Goal: Task Accomplishment & Management: Manage account settings

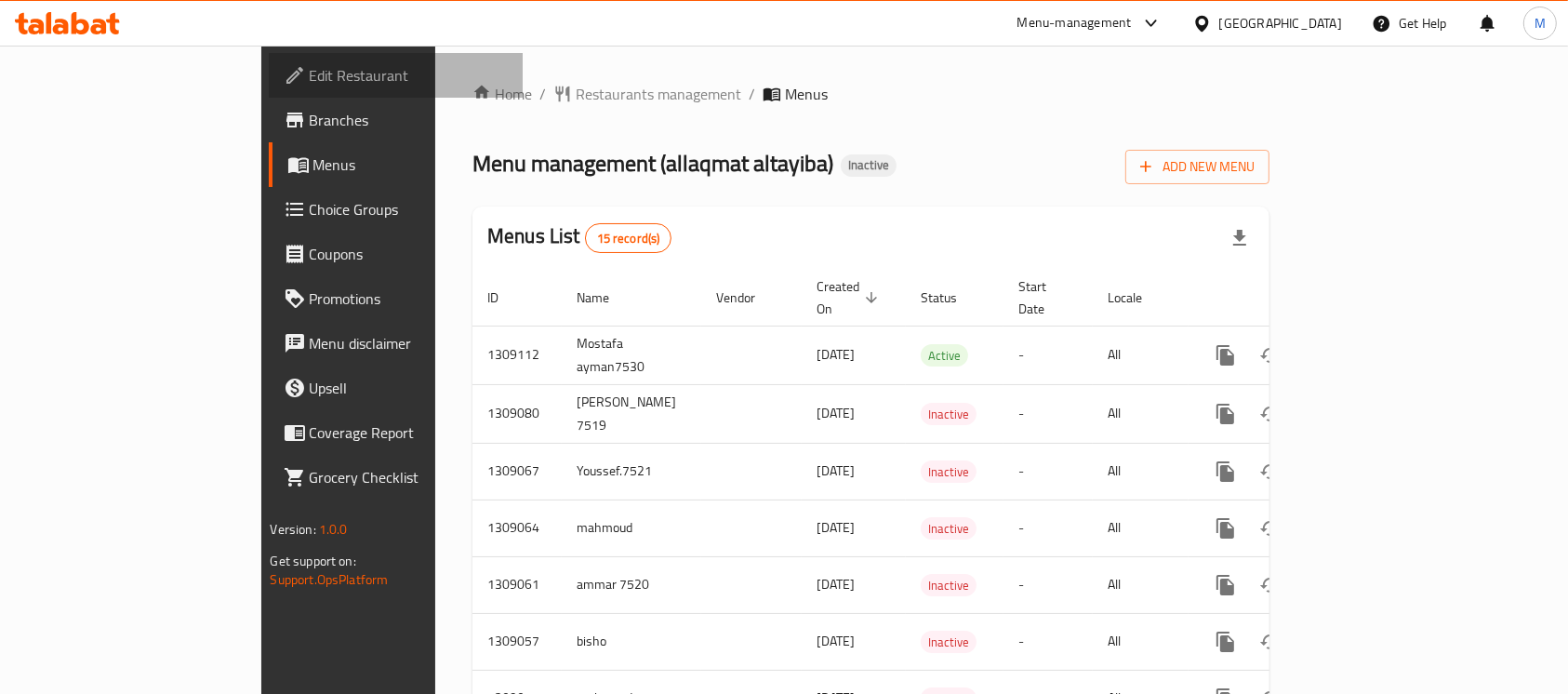
click at [310, 75] on span "Edit Restaurant" at bounding box center [409, 75] width 199 height 23
click at [310, 64] on span "Edit Restaurant" at bounding box center [409, 75] width 199 height 23
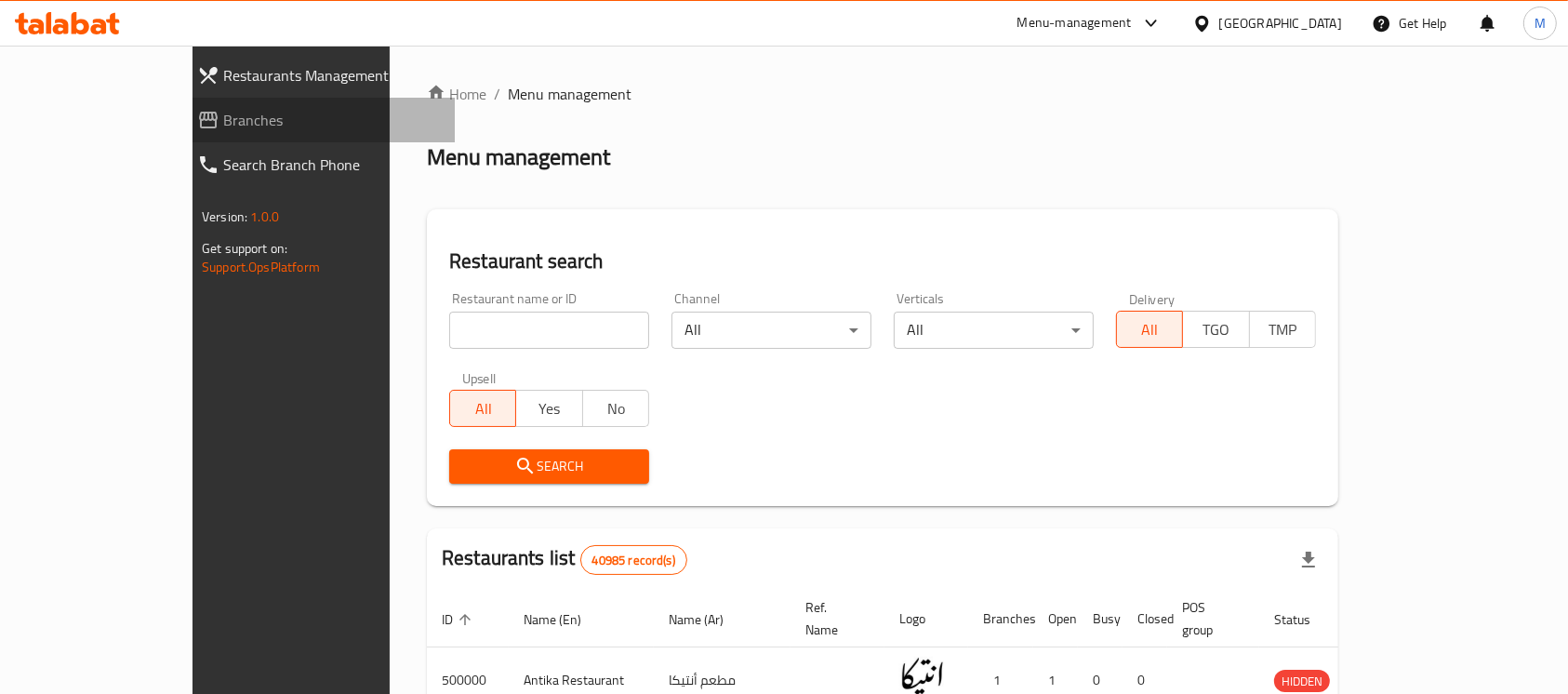
click at [223, 112] on span "Branches" at bounding box center [331, 121] width 217 height 23
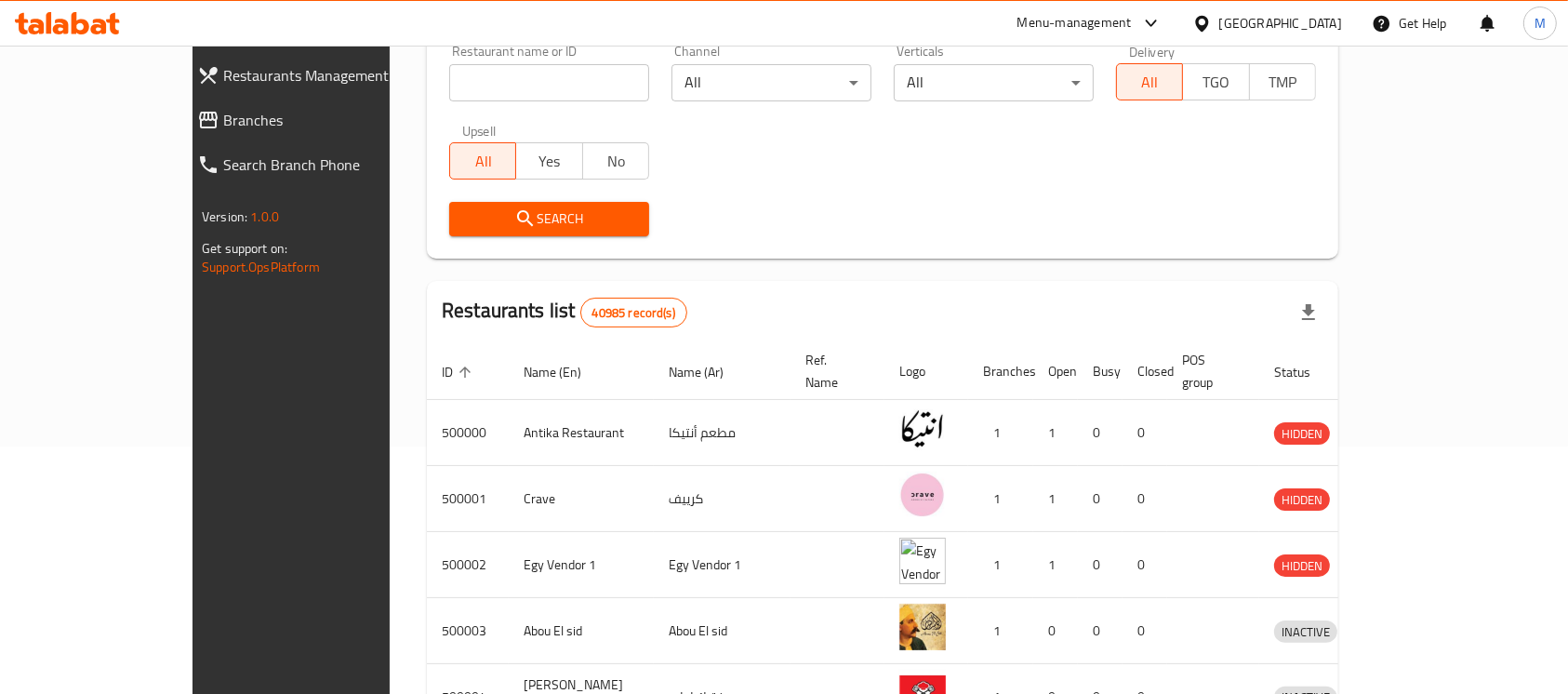
scroll to position [372, 0]
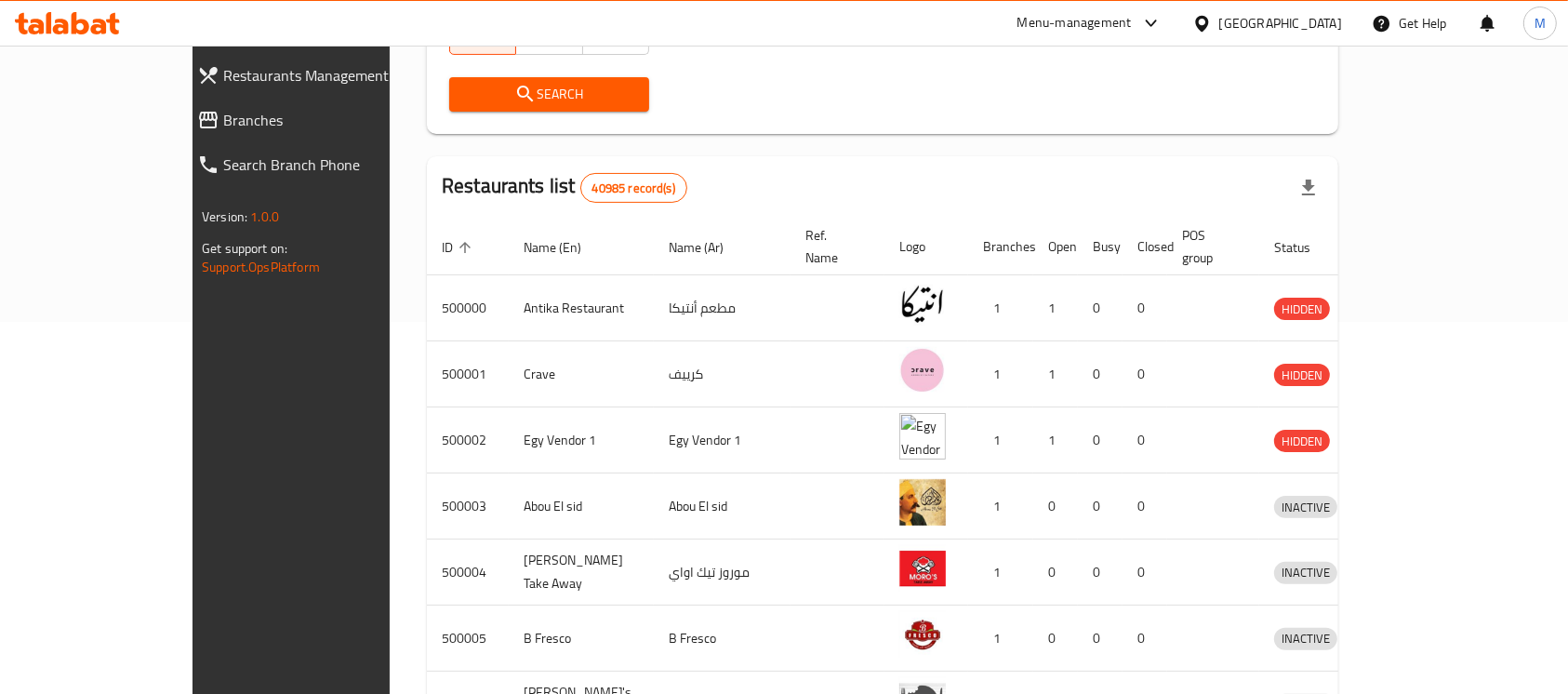
click at [1132, 12] on div "Menu-management" at bounding box center [1074, 24] width 114 height 23
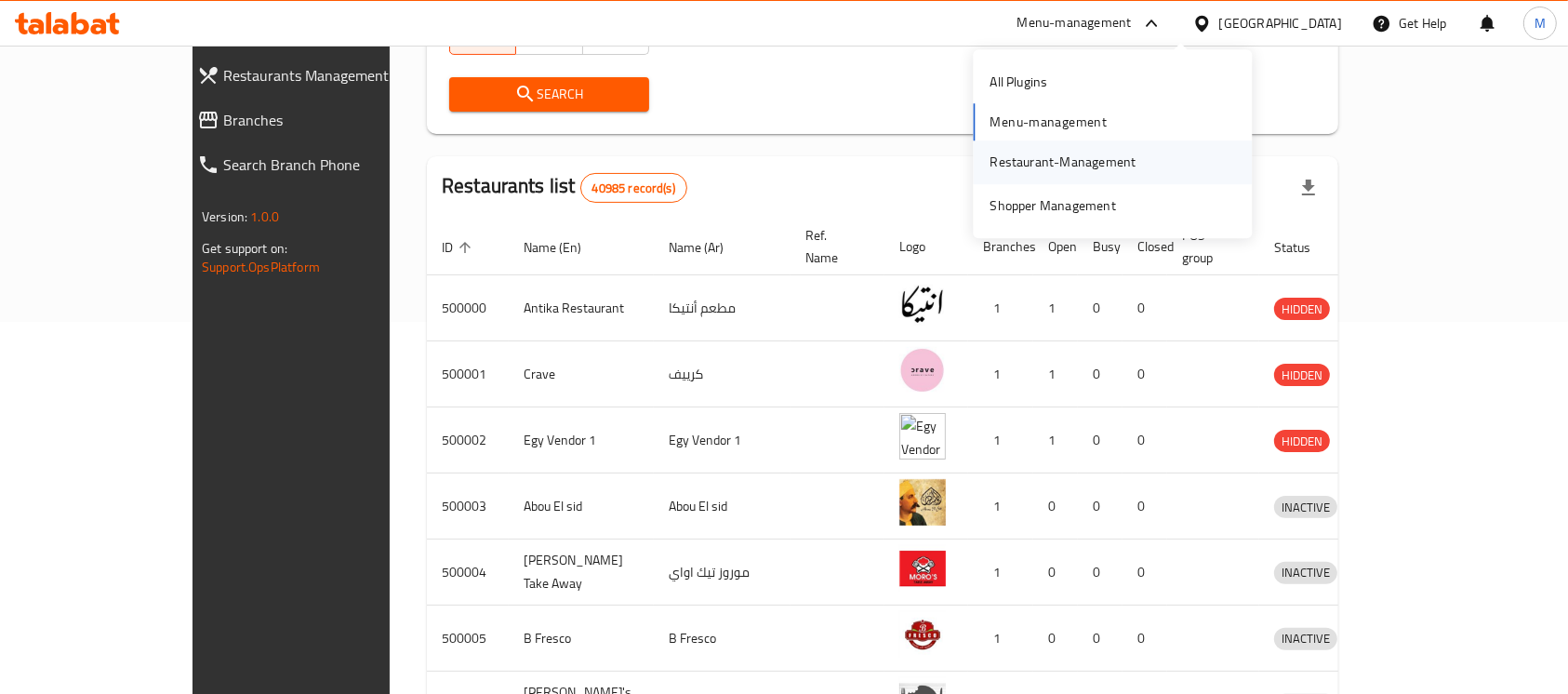
click at [1037, 175] on div "Restaurant-Management" at bounding box center [1062, 162] width 176 height 42
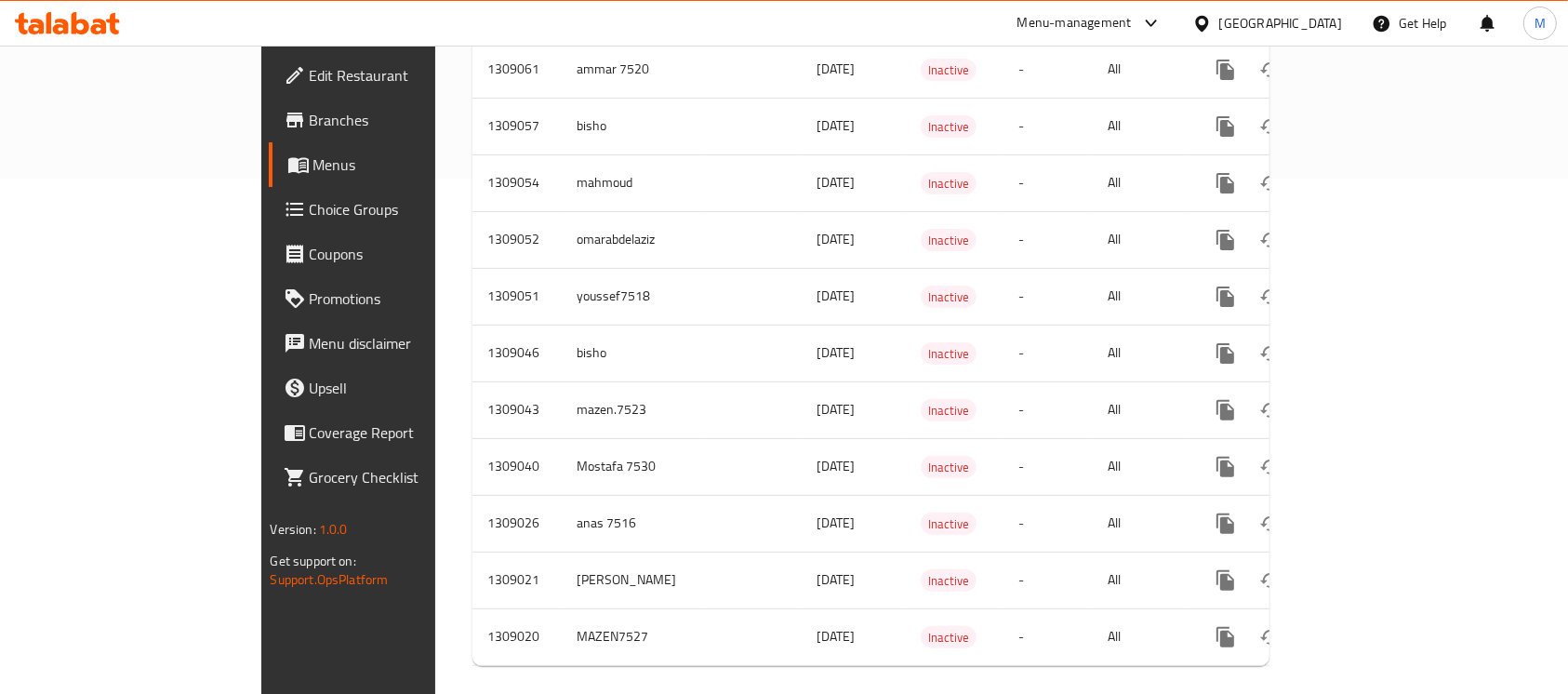
scroll to position [516, 0]
click at [310, 109] on span "Branches" at bounding box center [409, 121] width 199 height 23
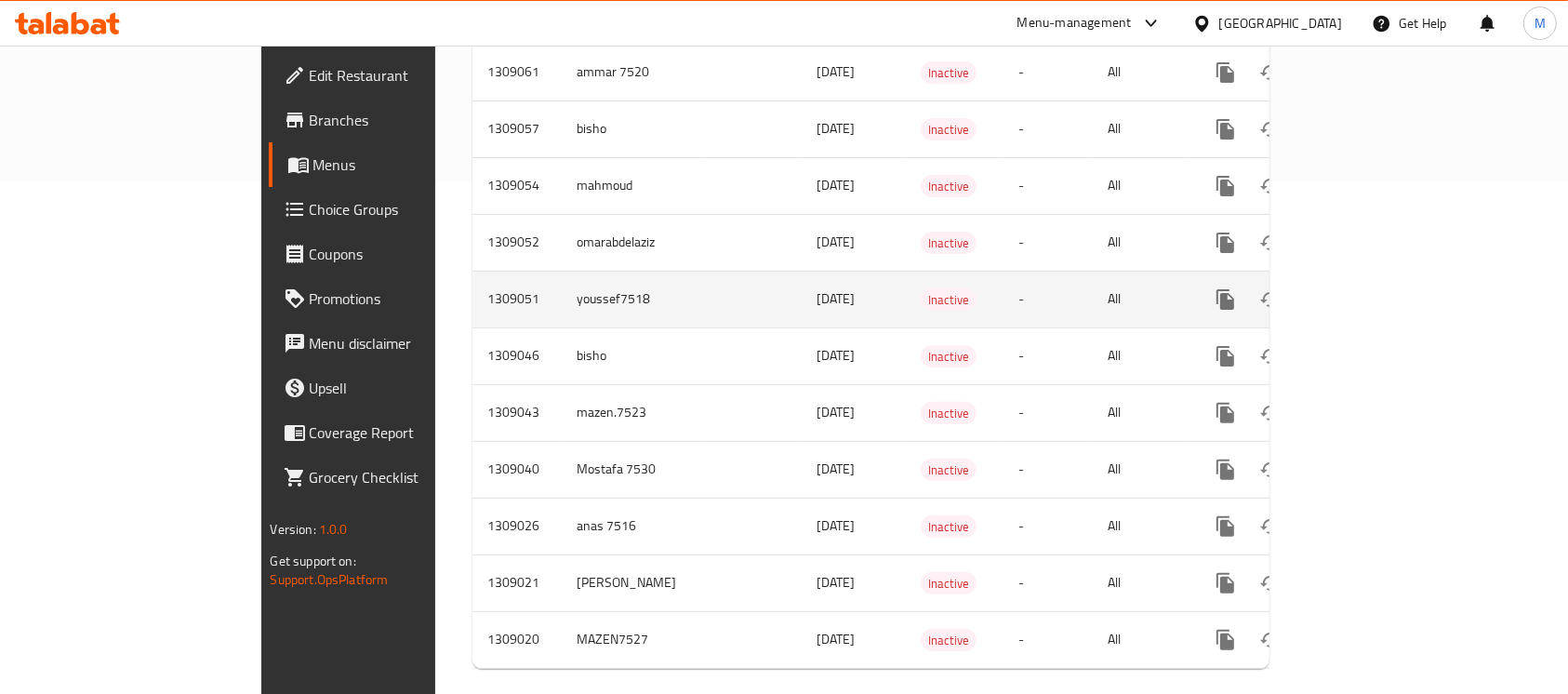
scroll to position [516, 0]
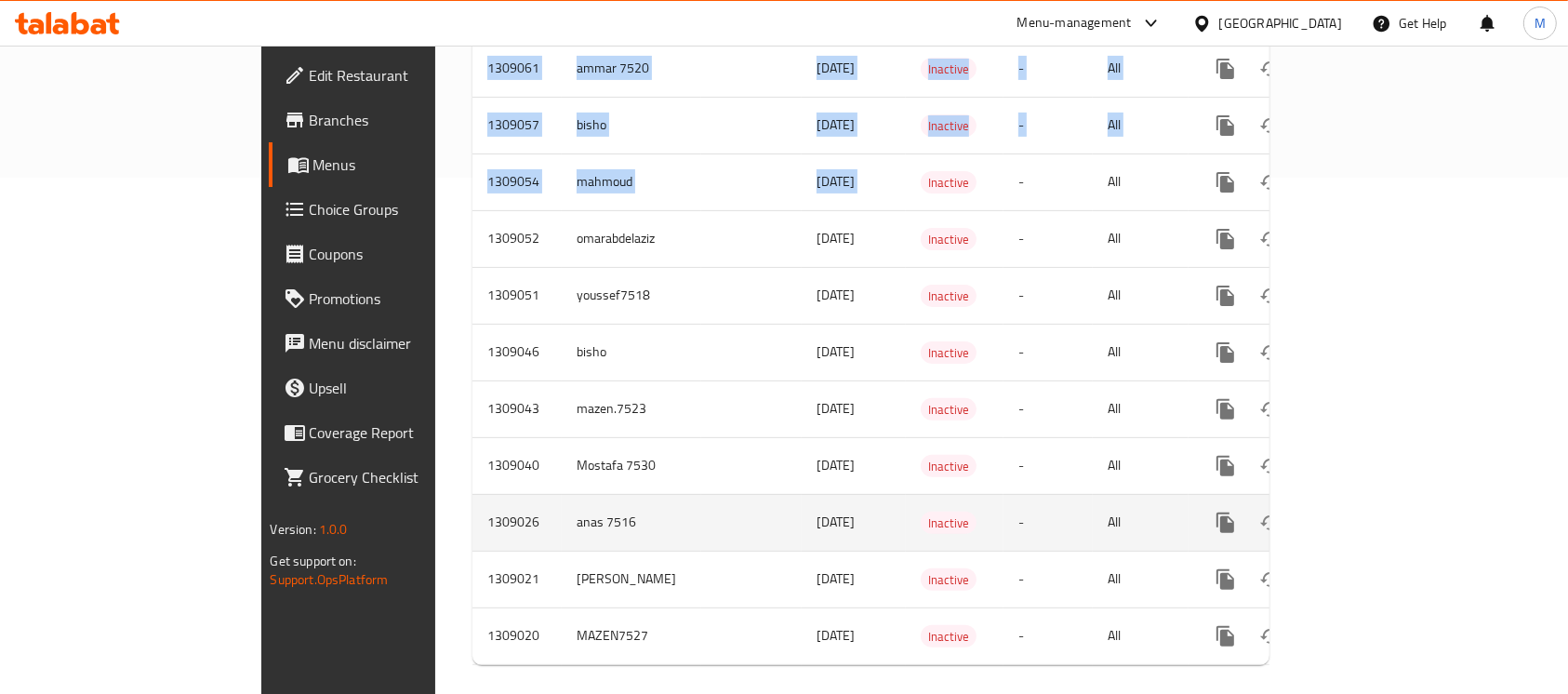
drag, startPoint x: 870, startPoint y: 231, endPoint x: 822, endPoint y: 492, distance: 265.4
click at [803, 670] on div "Home / Restaurants management / Menus Menu management ( allaqmat altayiba ) Ina…" at bounding box center [870, 122] width 871 height 1187
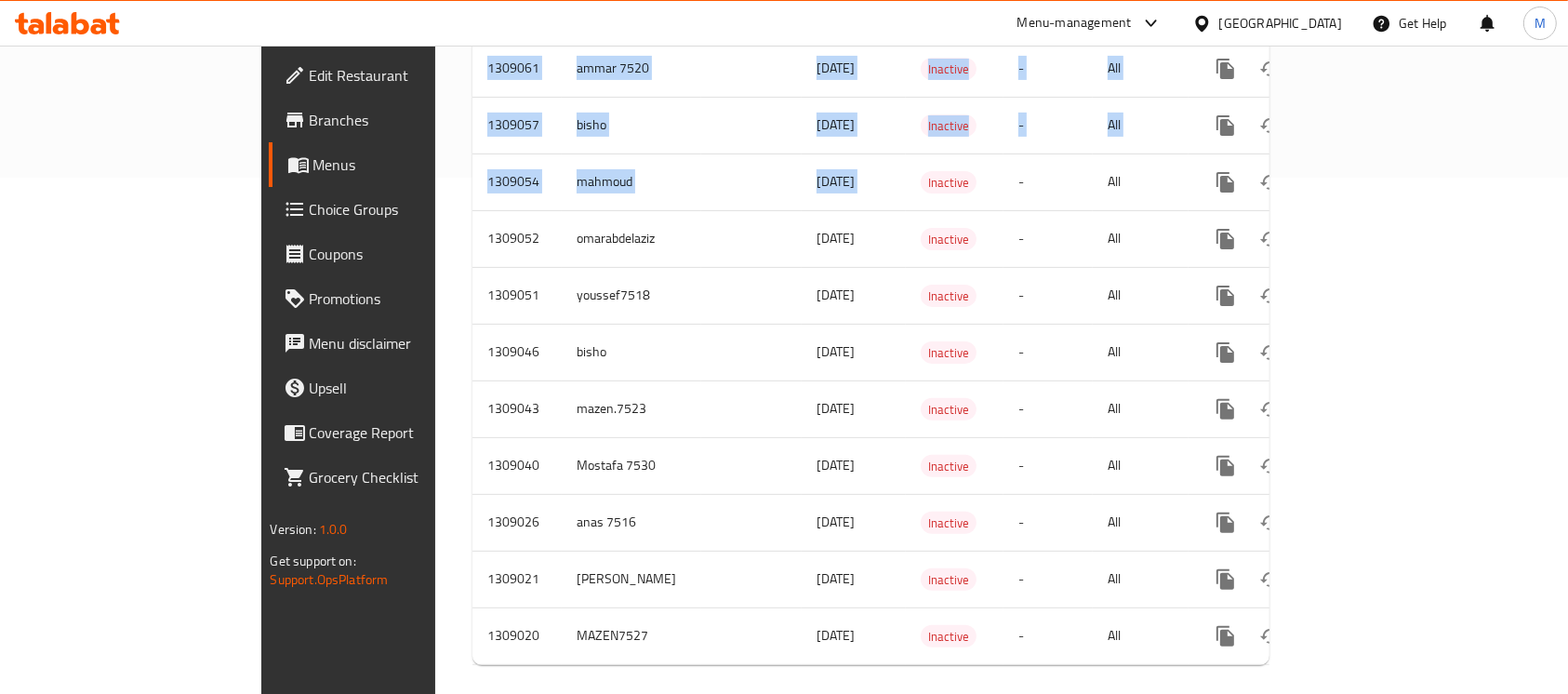
scroll to position [0, 0]
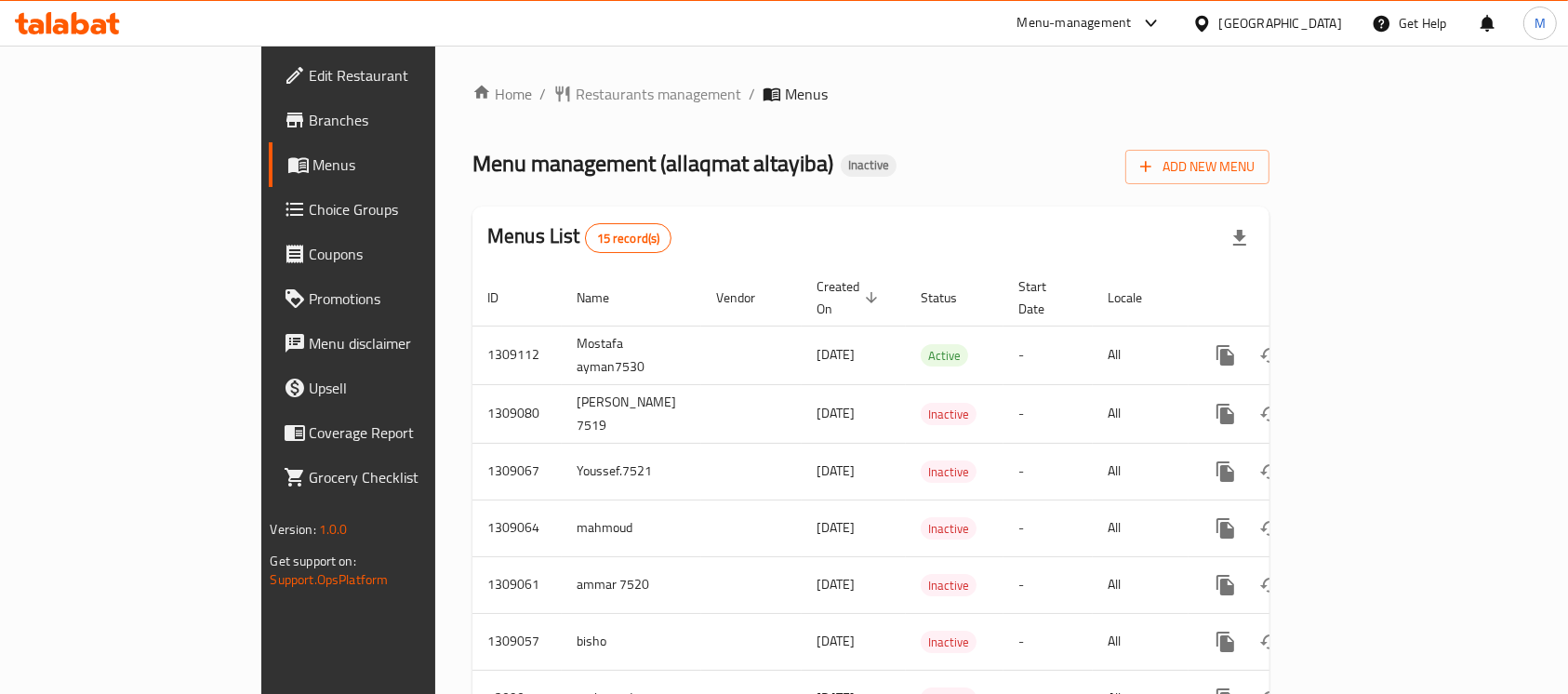
click at [955, 167] on div "Menu management ( allaqmat altayiba ) Inactive Add New Menu" at bounding box center [871, 163] width 797 height 41
click at [310, 130] on span "Branches" at bounding box center [409, 121] width 199 height 23
click at [1254, 167] on span "Add New Menu" at bounding box center [1197, 167] width 114 height 24
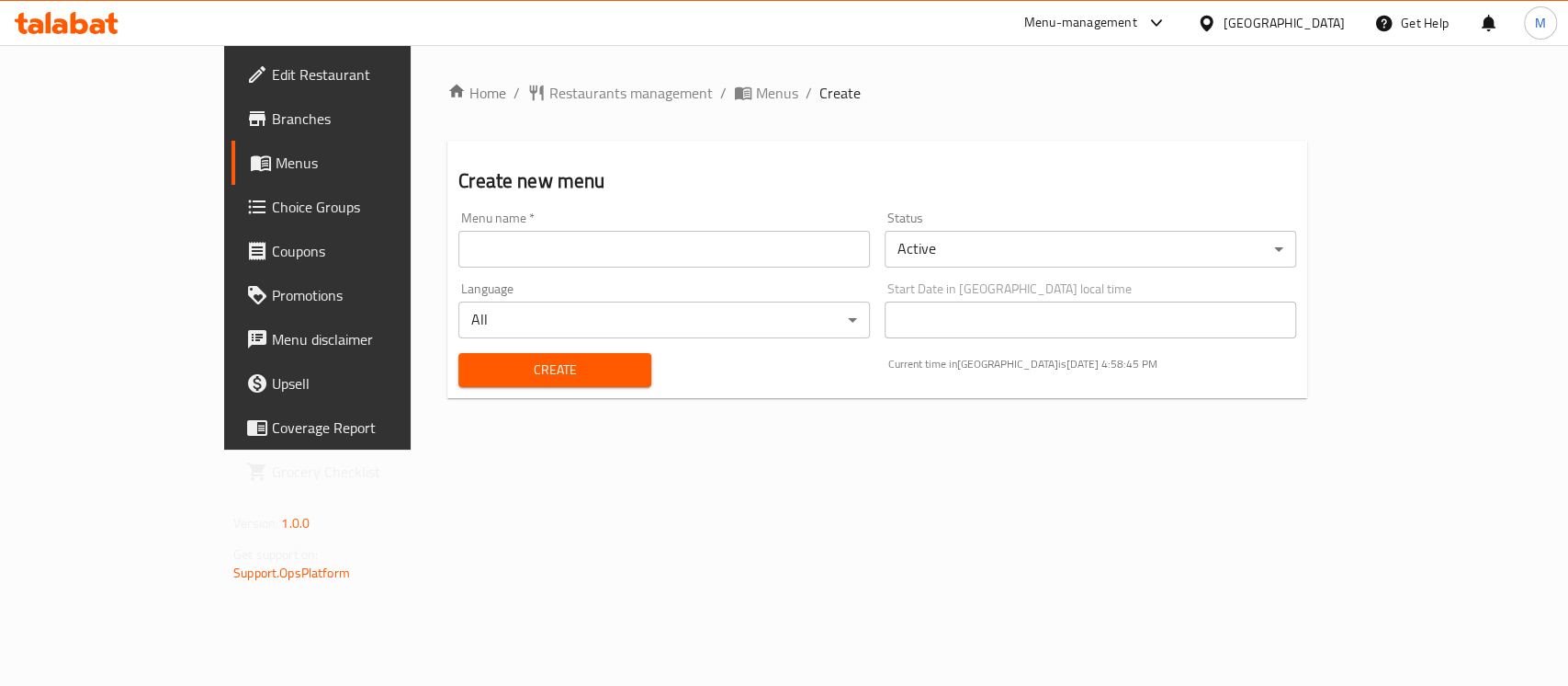
click at [502, 243] on input "text" at bounding box center [664, 249] width 411 height 36
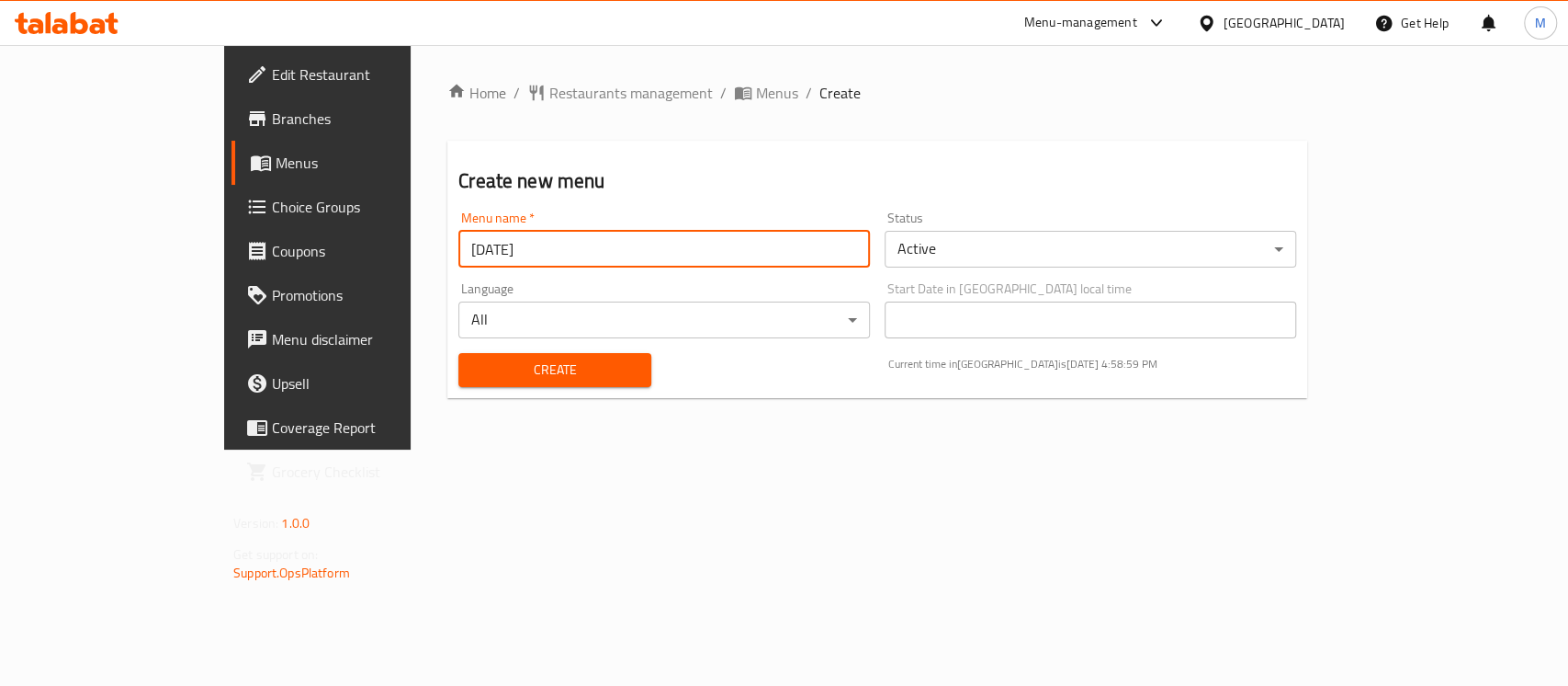
type input "1-9-2025"
click at [474, 364] on span "Create" at bounding box center [556, 370] width 164 height 23
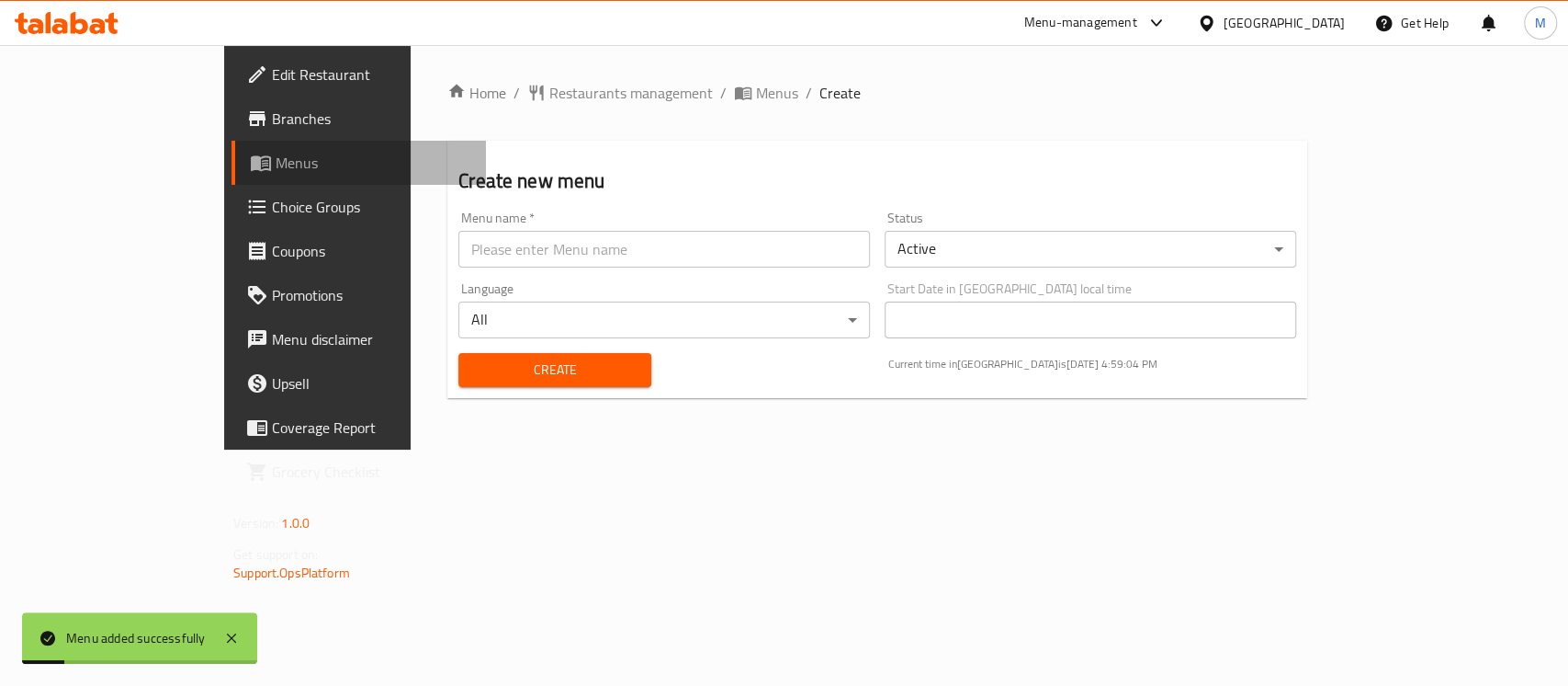
click at [275, 167] on span "Menus" at bounding box center [373, 163] width 195 height 22
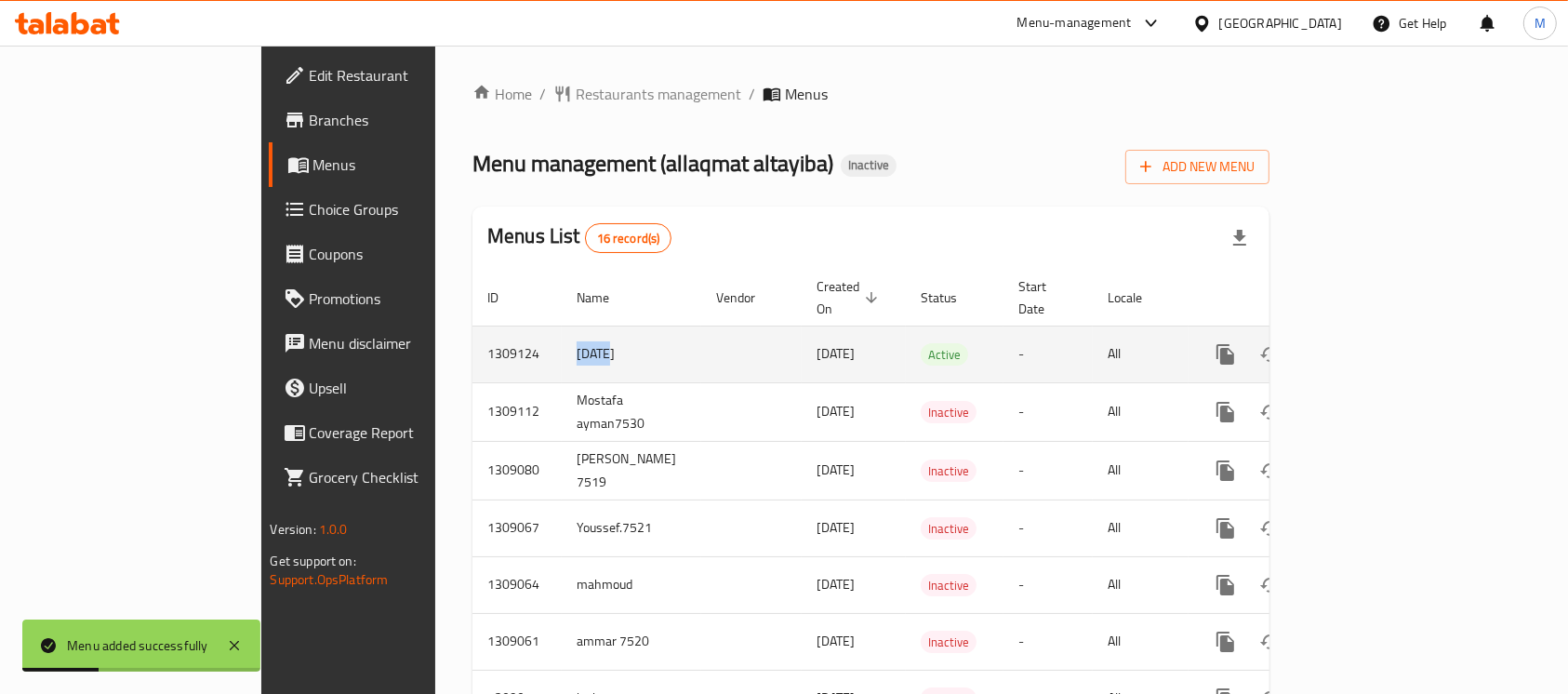
drag, startPoint x: 438, startPoint y: 328, endPoint x: 430, endPoint y: 343, distance: 17.0
click at [561, 337] on td "1-9-2025" at bounding box center [631, 354] width 139 height 56
click at [561, 343] on td "1-9-2025" at bounding box center [631, 354] width 139 height 56
click at [561, 336] on td "1-9-2025" at bounding box center [631, 354] width 139 height 56
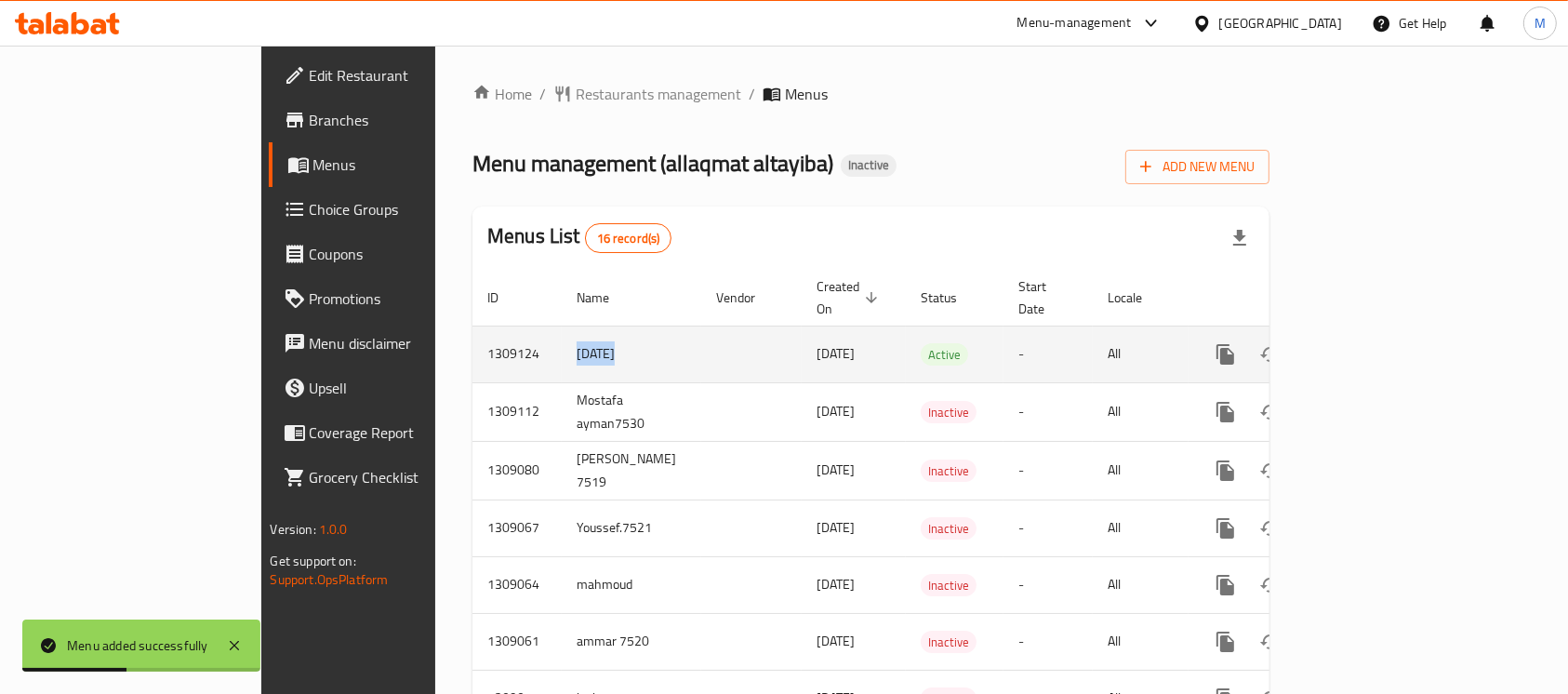
click at [561, 336] on td "1-9-2025" at bounding box center [631, 354] width 139 height 56
click at [701, 332] on td "enhanced table" at bounding box center [751, 354] width 101 height 56
click at [1370, 343] on icon "enhanced table" at bounding box center [1360, 354] width 23 height 23
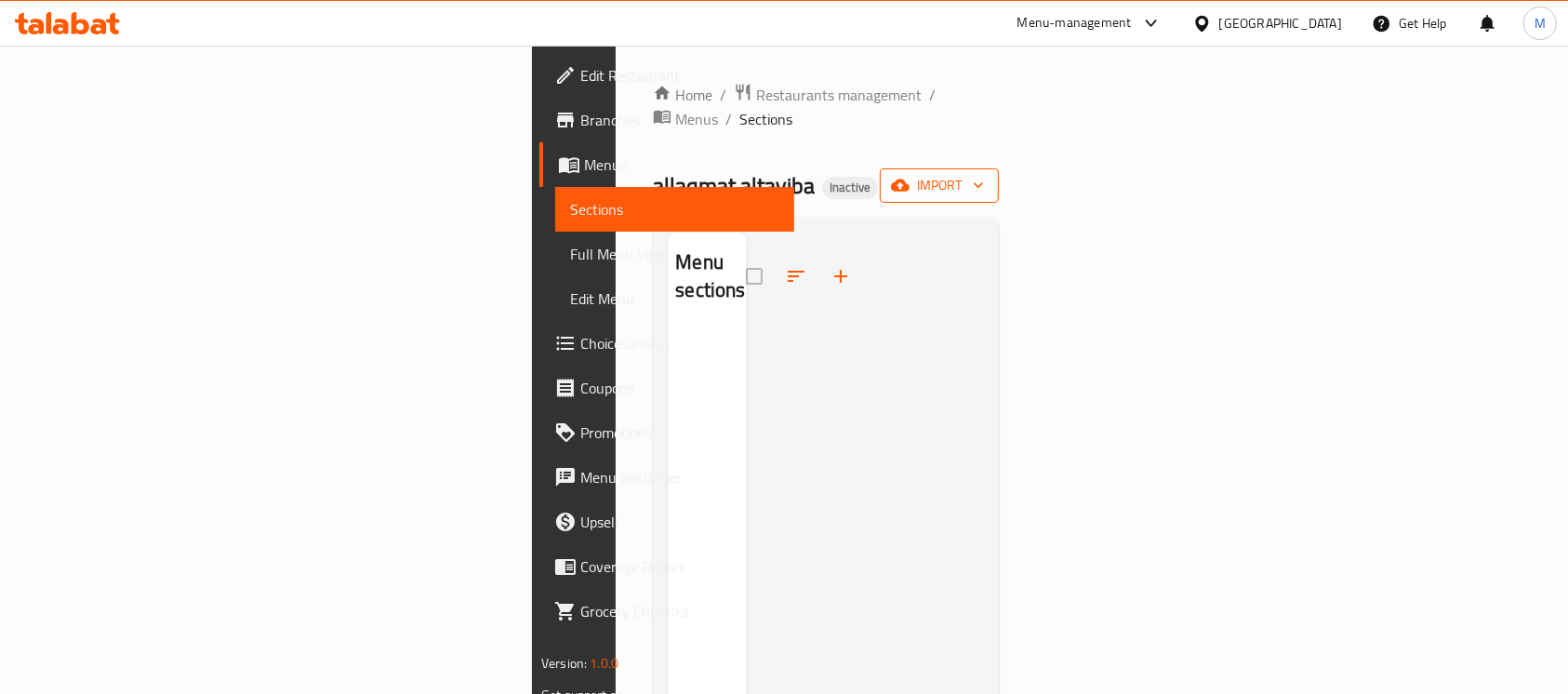
click at [984, 174] on span "import" at bounding box center [939, 186] width 89 height 24
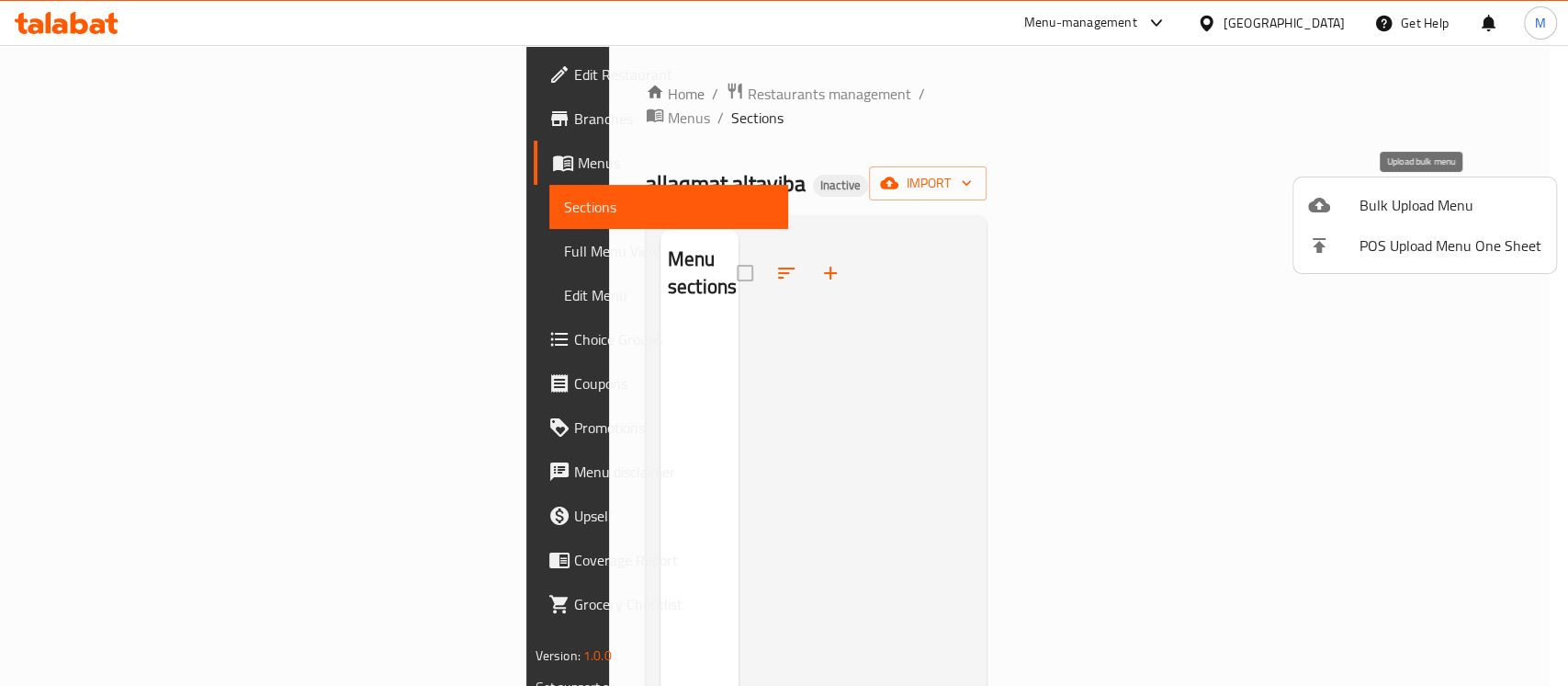
click at [1409, 208] on span "Bulk Upload Menu" at bounding box center [1451, 205] width 182 height 22
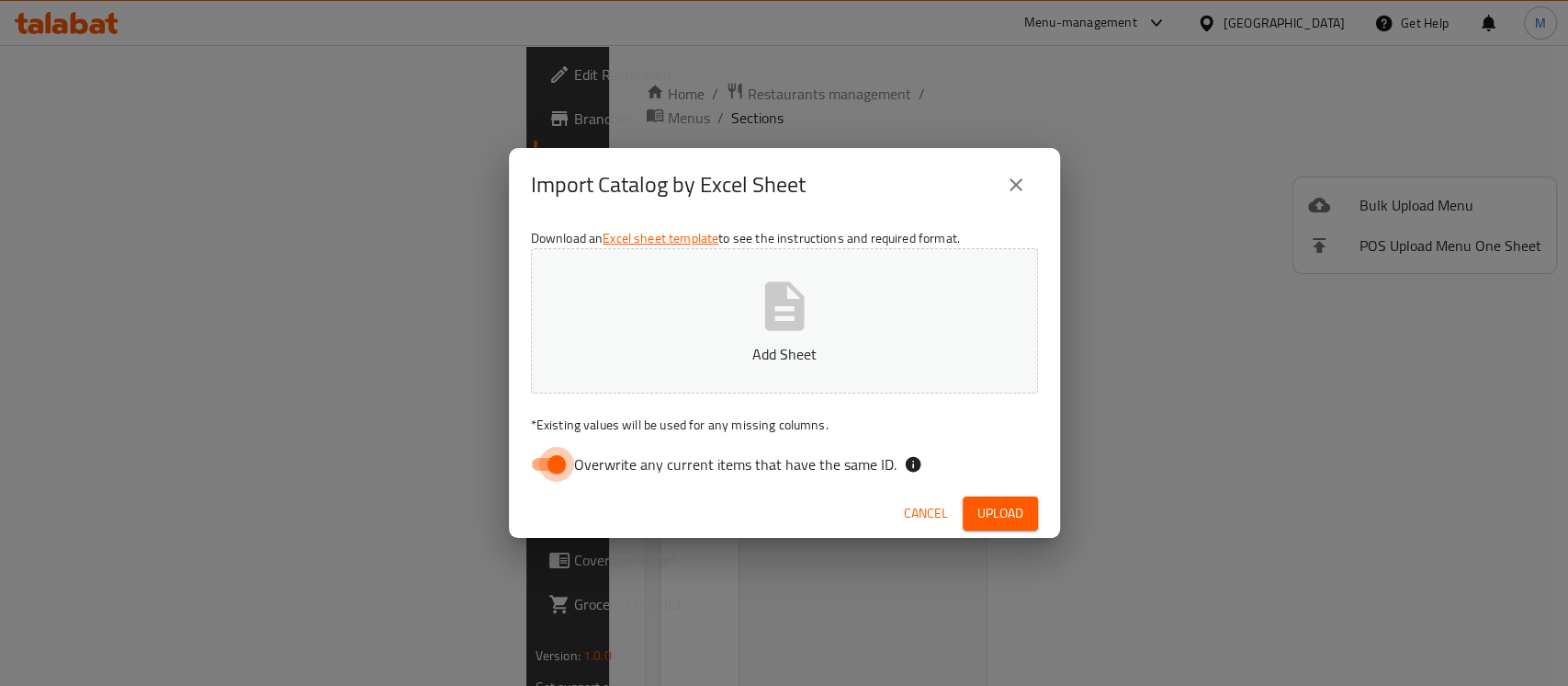
click at [556, 462] on input "Overwrite any current items that have the same ID." at bounding box center [556, 464] width 105 height 35
checkbox input "false"
click at [776, 333] on icon "button" at bounding box center [784, 305] width 59 height 59
click at [1000, 190] on button "close" at bounding box center [1015, 184] width 44 height 44
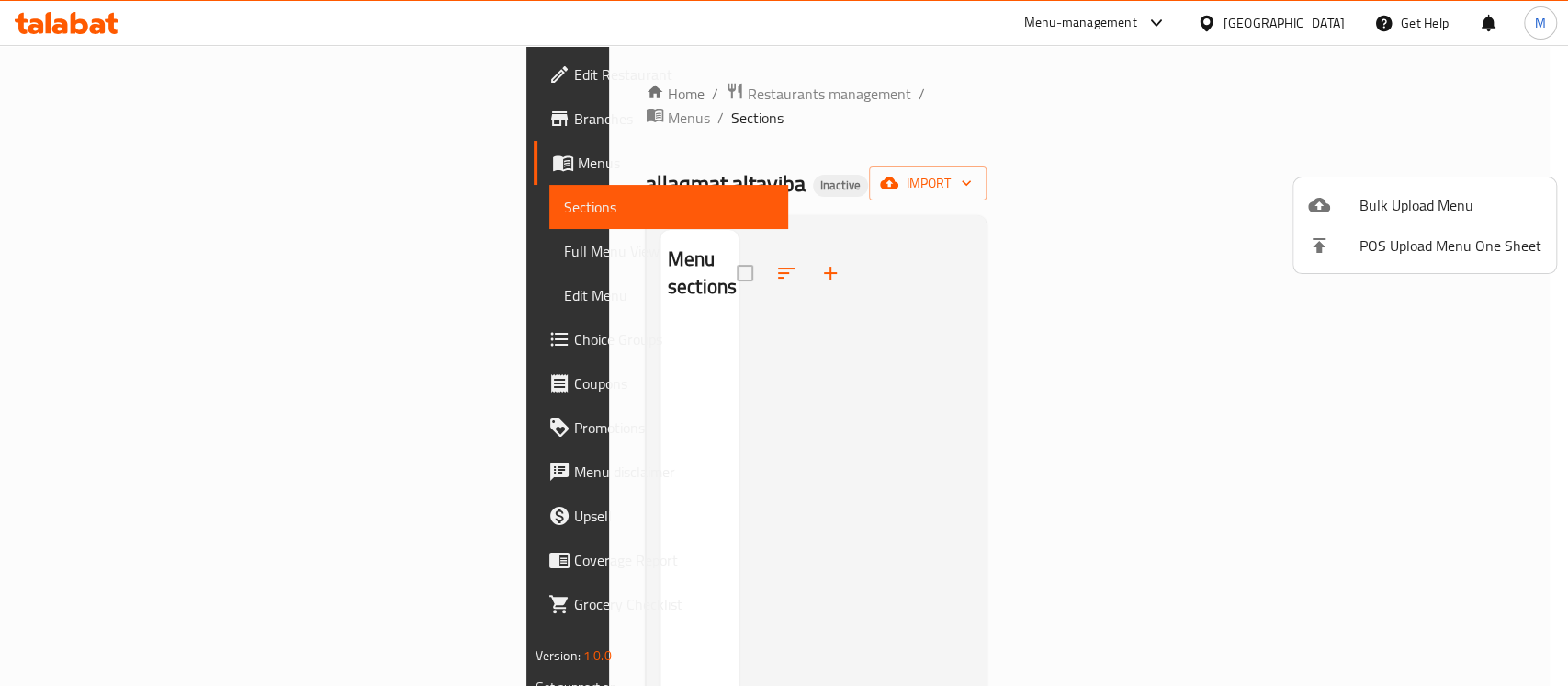
click at [87, 255] on div at bounding box center [784, 343] width 1568 height 686
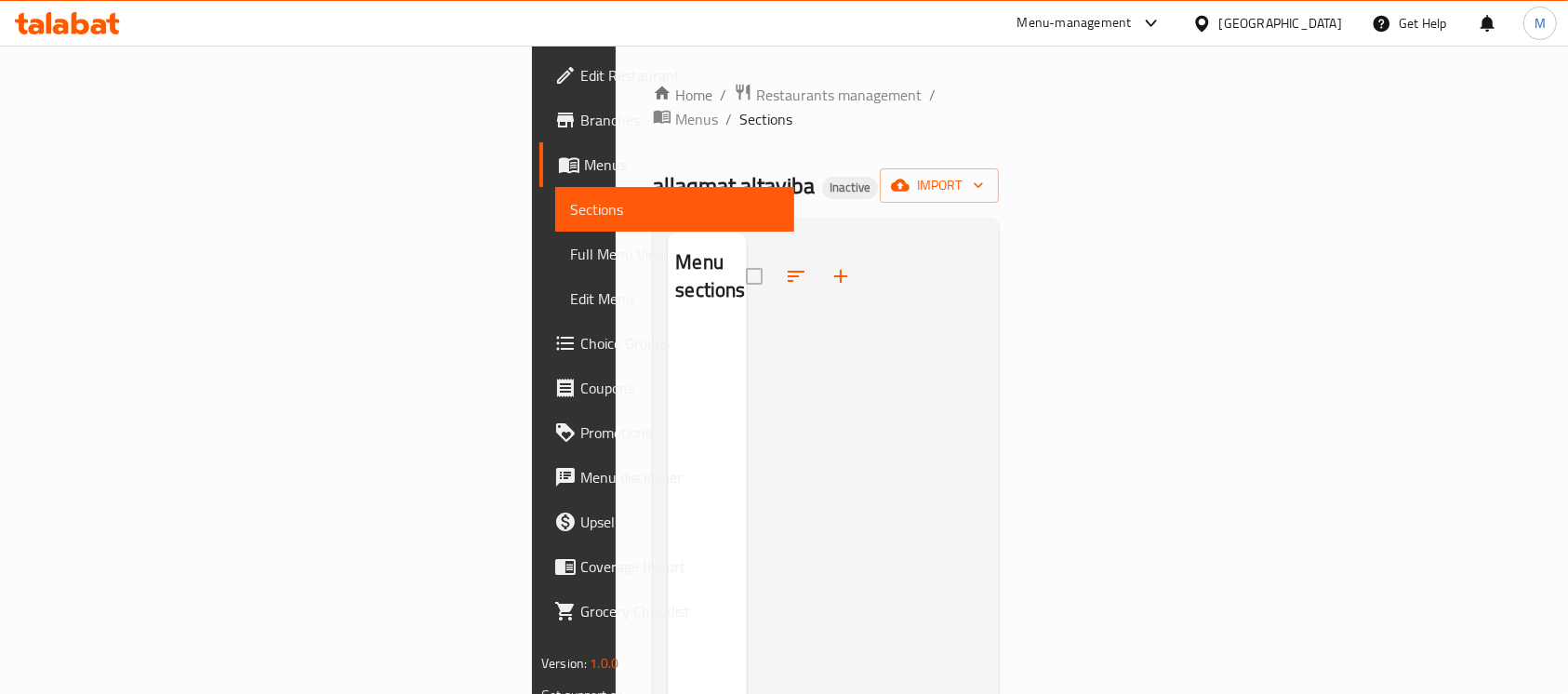
click at [570, 255] on span "Full Menu View" at bounding box center [674, 254] width 209 height 23
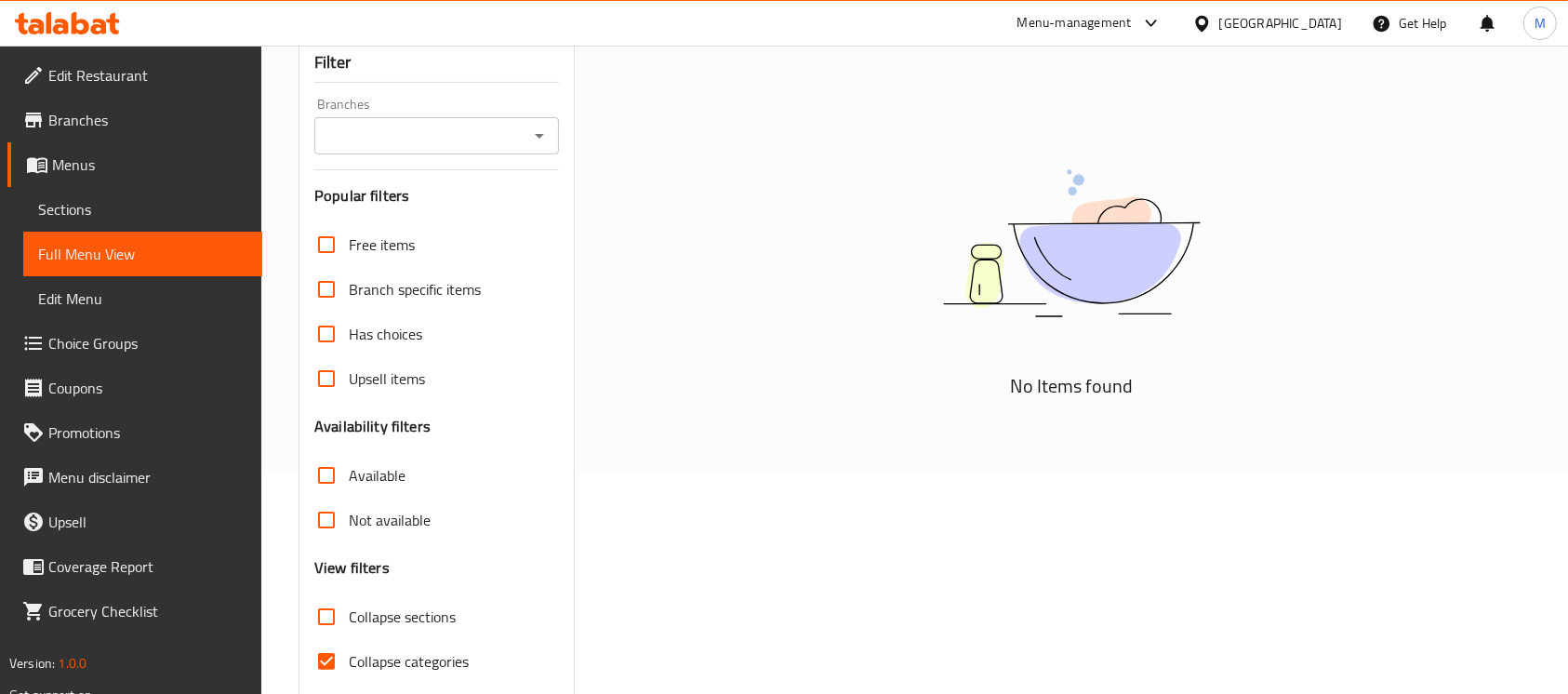
scroll to position [296, 0]
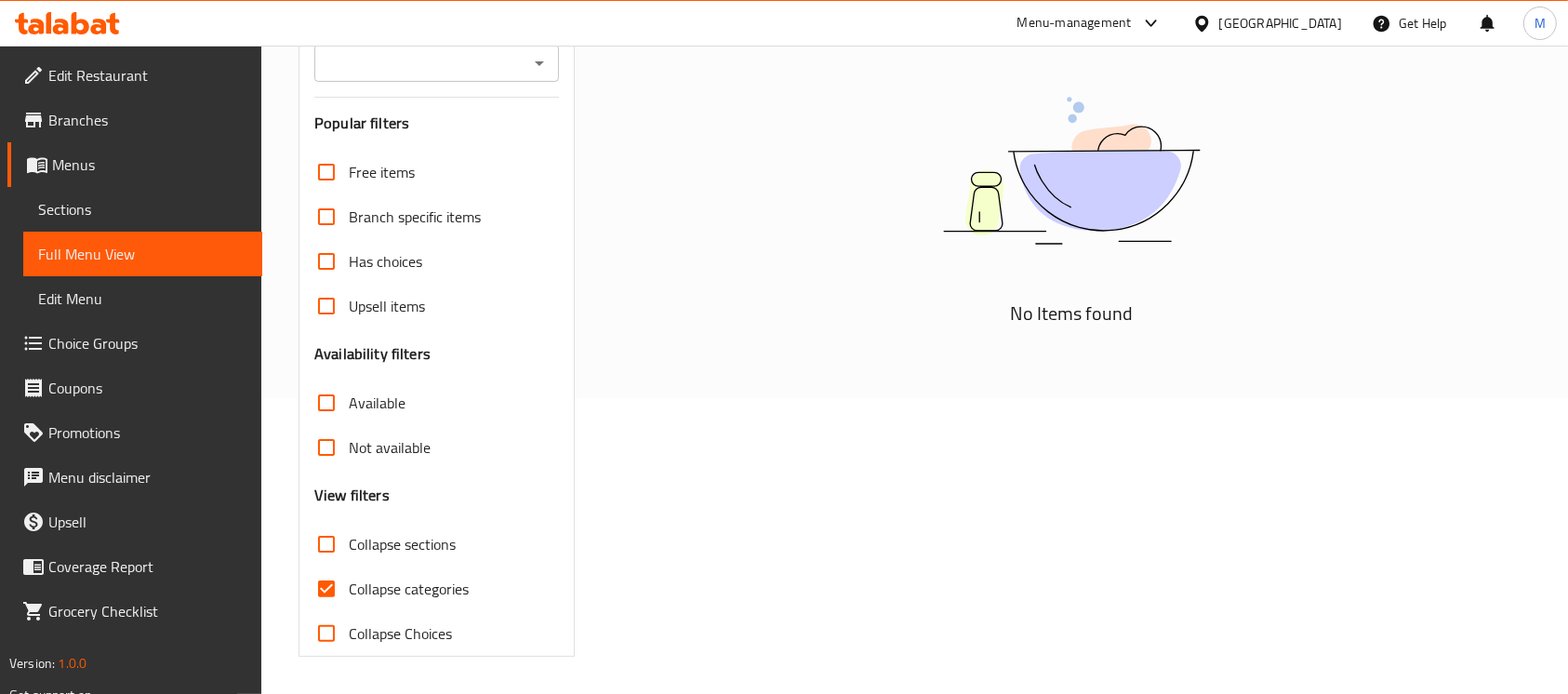
click at [445, 587] on span "Collapse categories" at bounding box center [408, 589] width 120 height 23
click at [348, 587] on input "Collapse categories" at bounding box center [326, 588] width 44 height 44
click at [445, 587] on span "Collapse categories" at bounding box center [408, 589] width 120 height 23
click at [348, 587] on input "Collapse categories" at bounding box center [326, 588] width 44 height 44
click at [374, 582] on span "Collapse categories" at bounding box center [408, 589] width 120 height 23
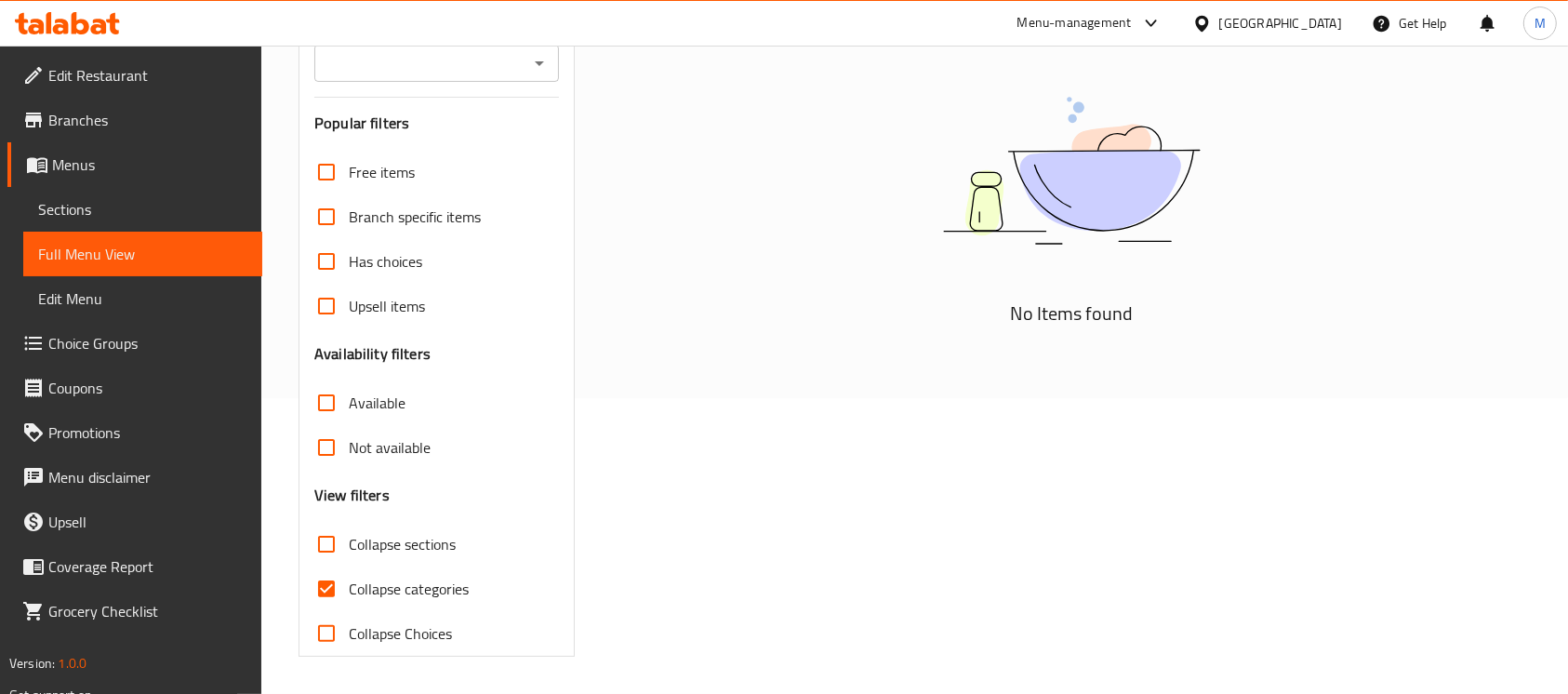
click at [348, 582] on input "Collapse categories" at bounding box center [326, 588] width 44 height 44
click at [342, 595] on input "Collapse categories" at bounding box center [326, 588] width 44 height 44
checkbox input "true"
